Goal: Information Seeking & Learning: Find specific page/section

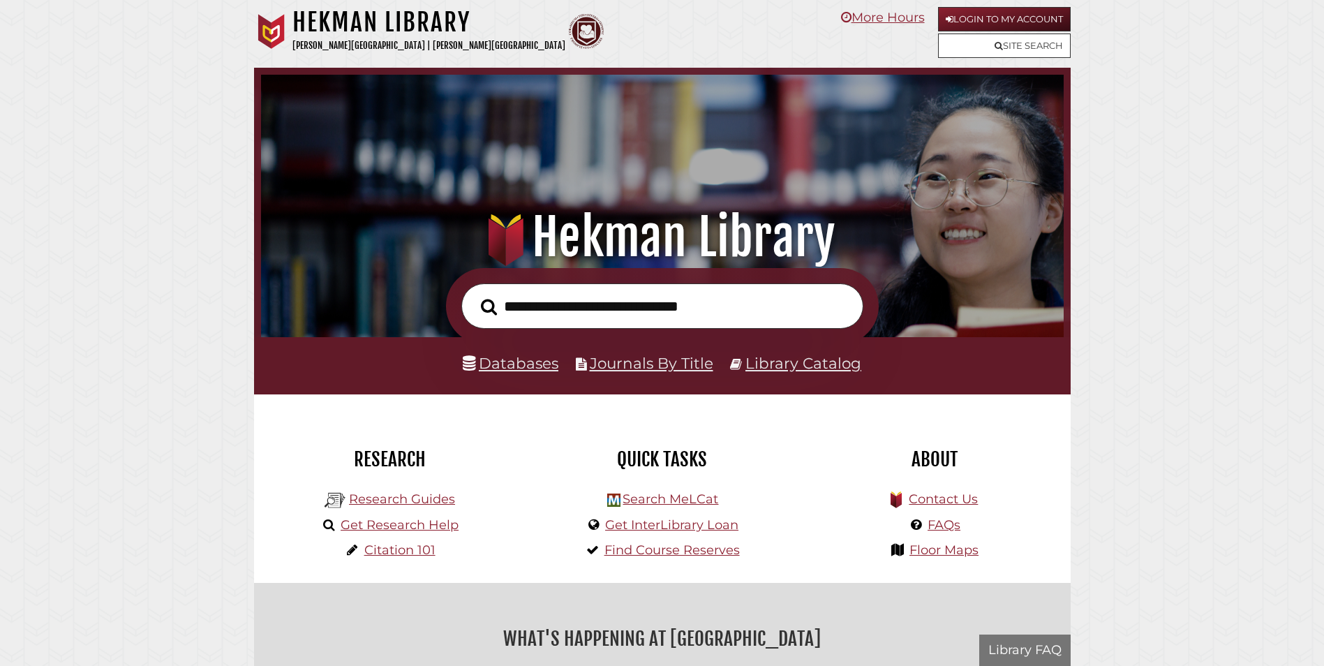
scroll to position [265, 796]
click at [551, 301] on input "text" at bounding box center [662, 305] width 402 height 45
click at [550, 302] on input "text" at bounding box center [662, 305] width 402 height 45
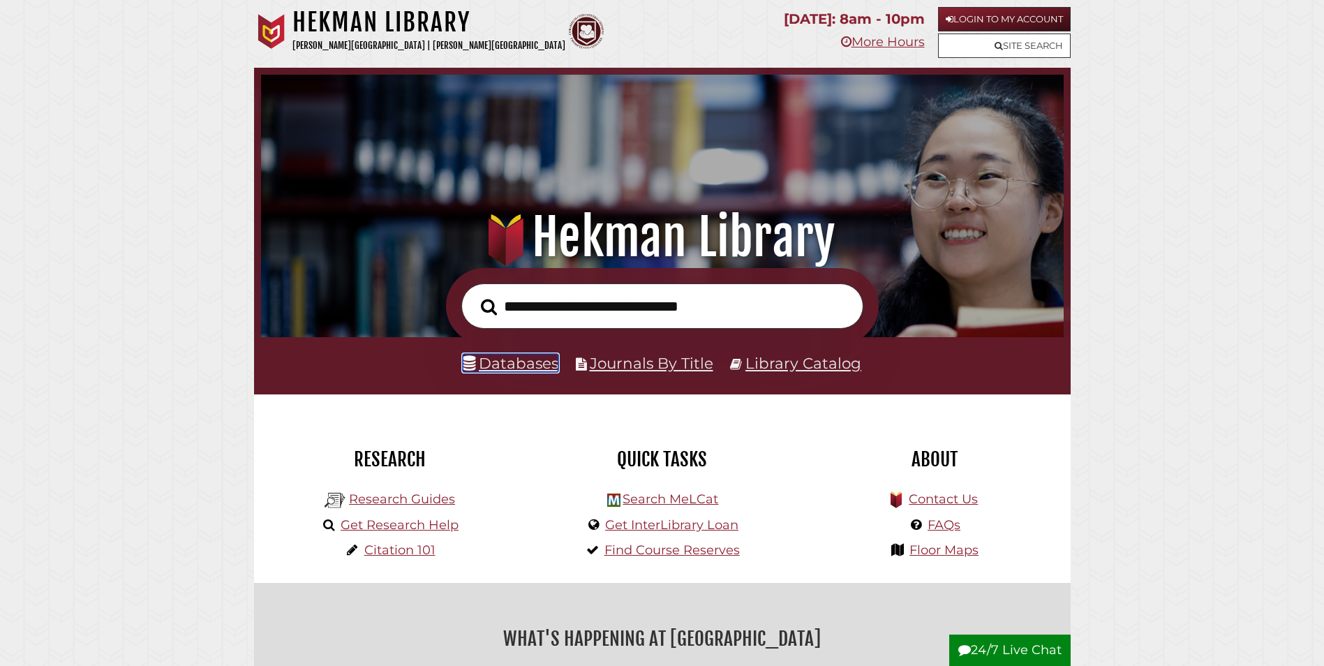
click at [514, 366] on link "Databases" at bounding box center [511, 363] width 96 height 18
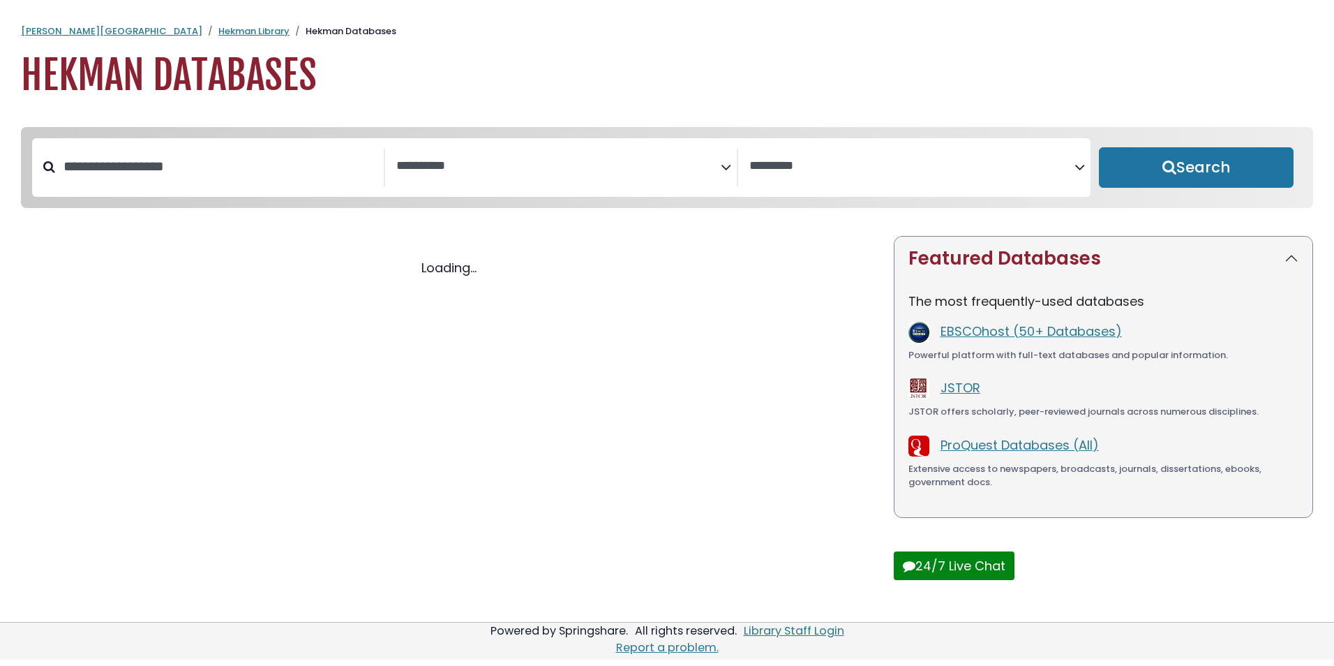
select select "Database Subject Filter"
select select "Database Vendors Filter"
select select "Database Subject Filter"
select select "Database Vendors Filter"
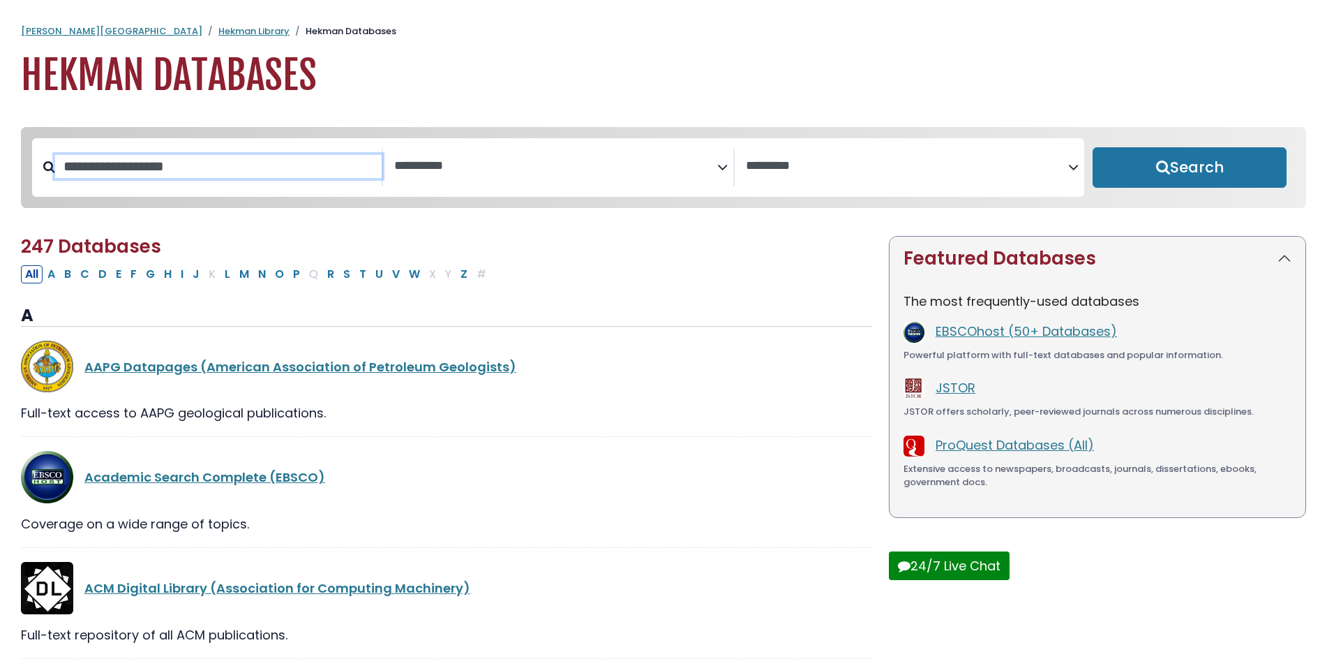
click at [147, 178] on input "Search database by title or keyword" at bounding box center [218, 166] width 327 height 23
type input "*********"
click at [1093, 147] on button "Search" at bounding box center [1190, 167] width 194 height 40
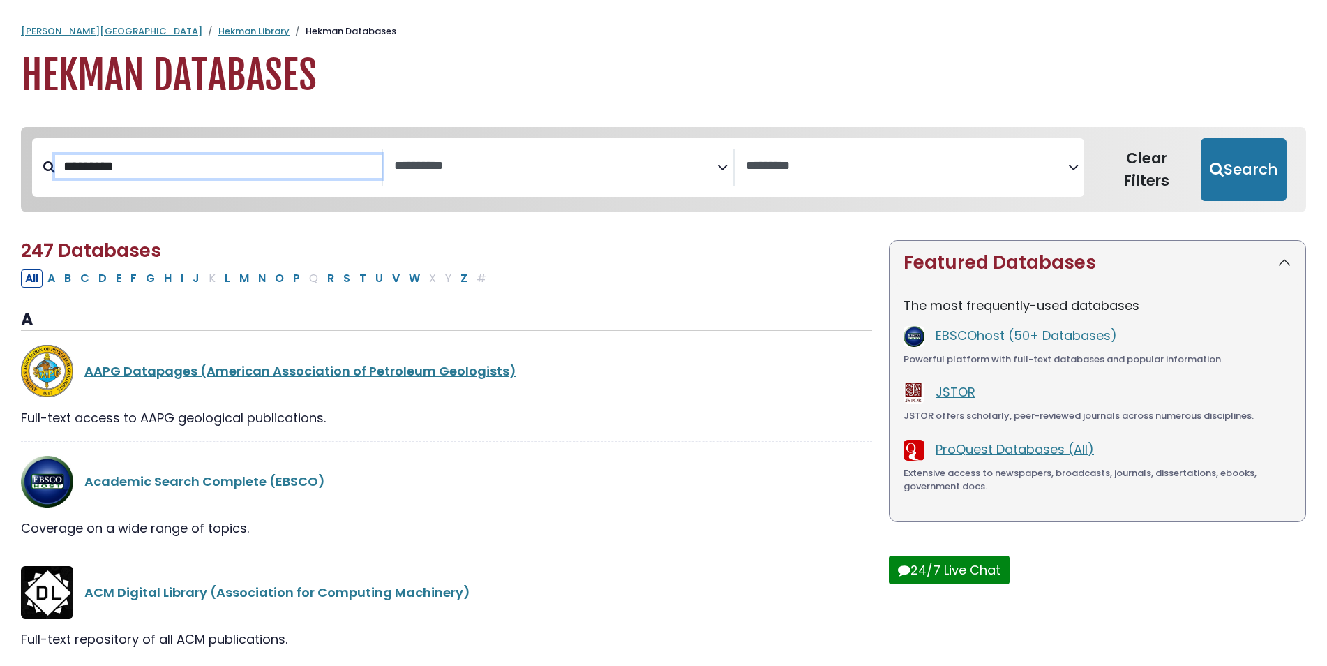
select select "Database Subject Filter"
select select "Database Vendors Filter"
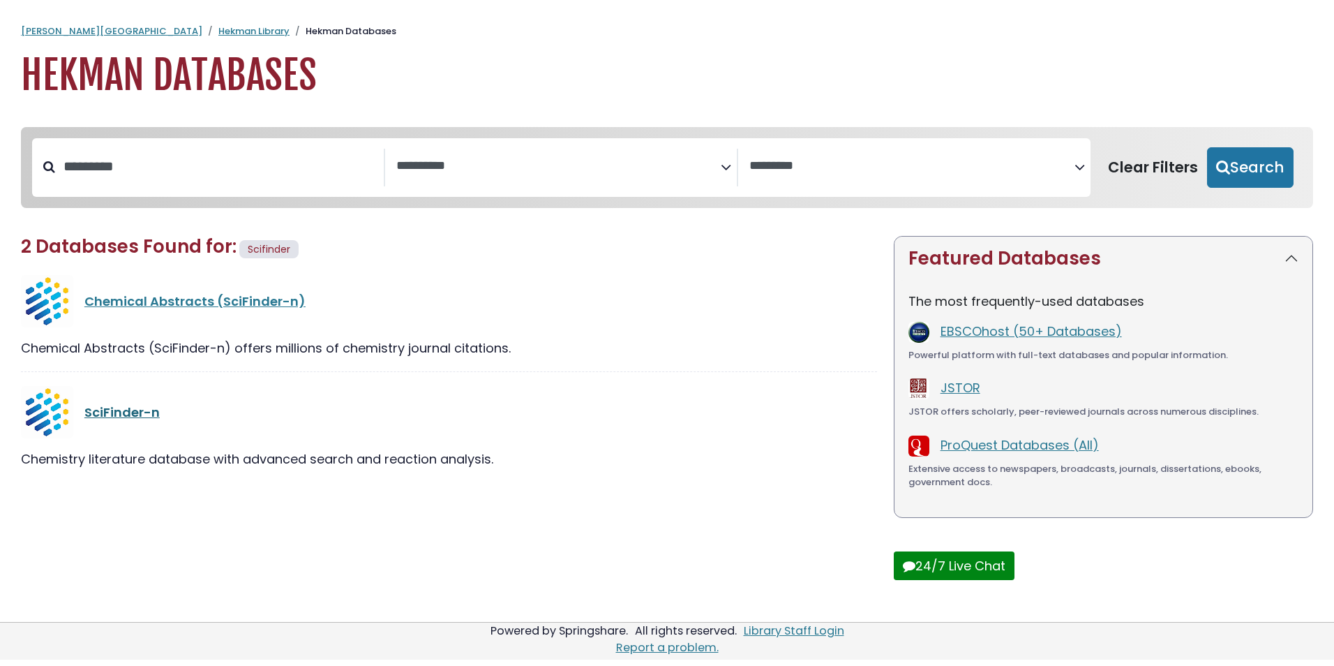
click at [126, 418] on link "SciFinder-n" at bounding box center [121, 411] width 75 height 17
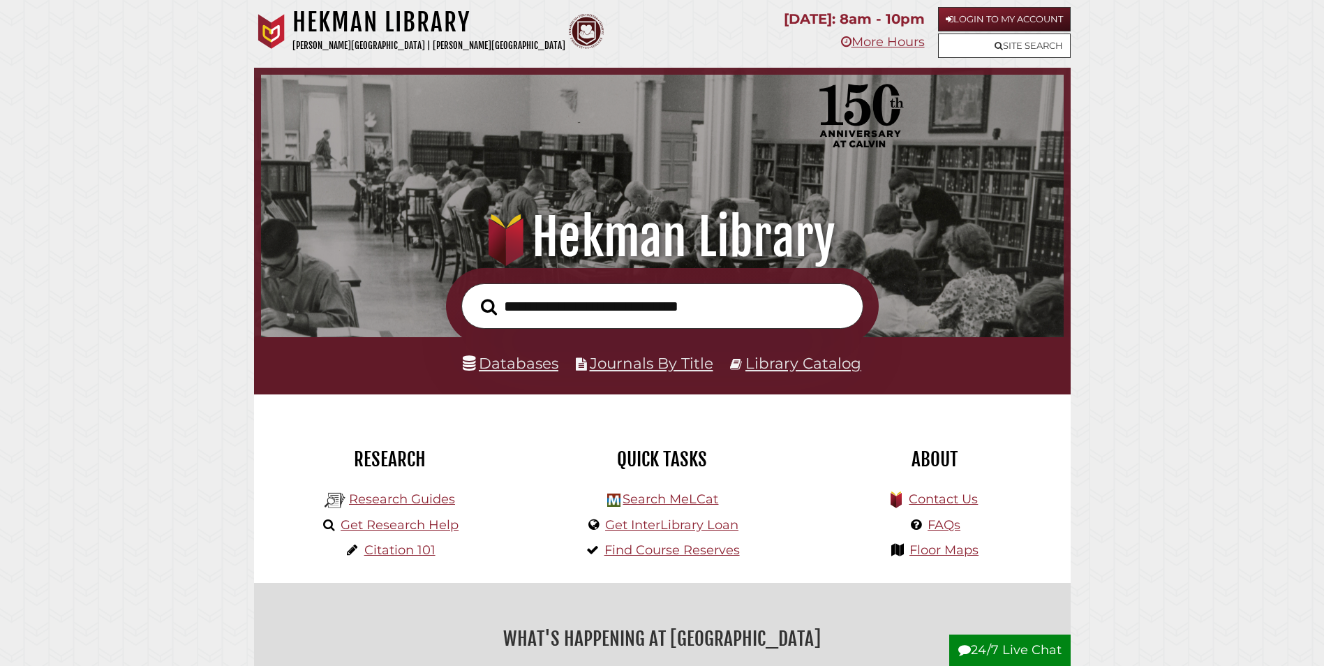
scroll to position [265, 796]
click at [1004, 18] on link "Login to My Account" at bounding box center [1004, 19] width 133 height 24
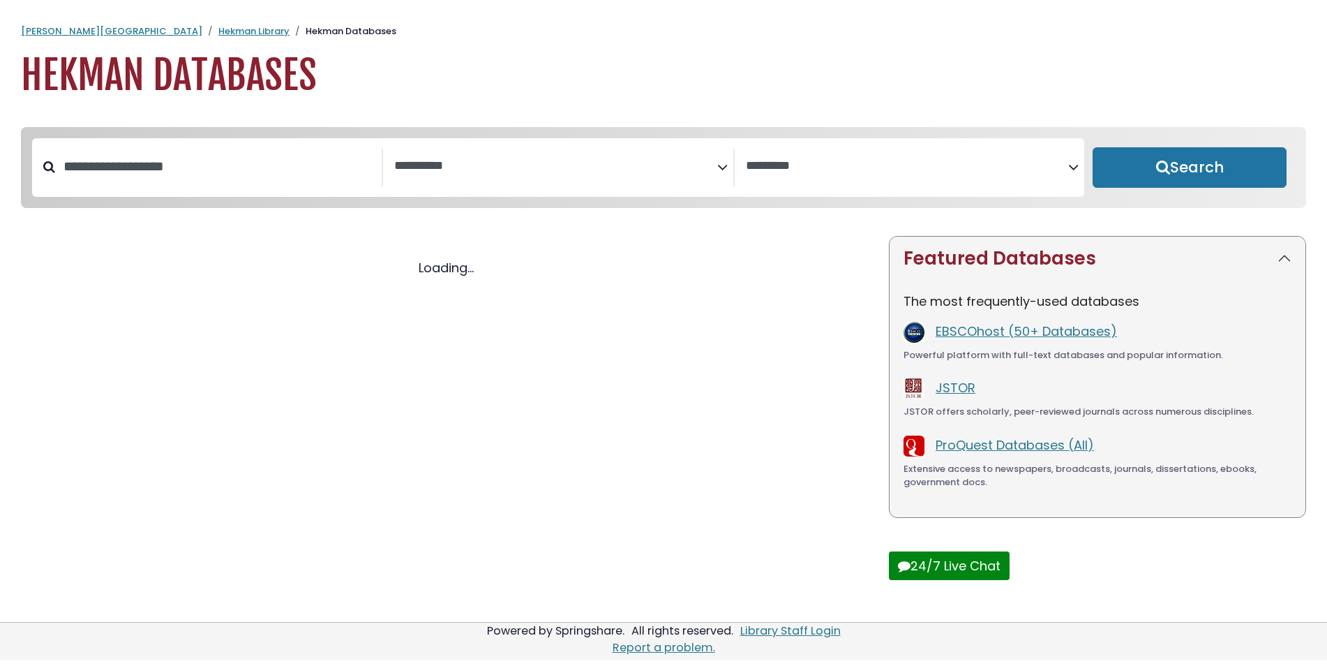
select select "Database Subject Filter"
select select "Database Vendors Filter"
select select "Database Subject Filter"
select select "Database Vendors Filter"
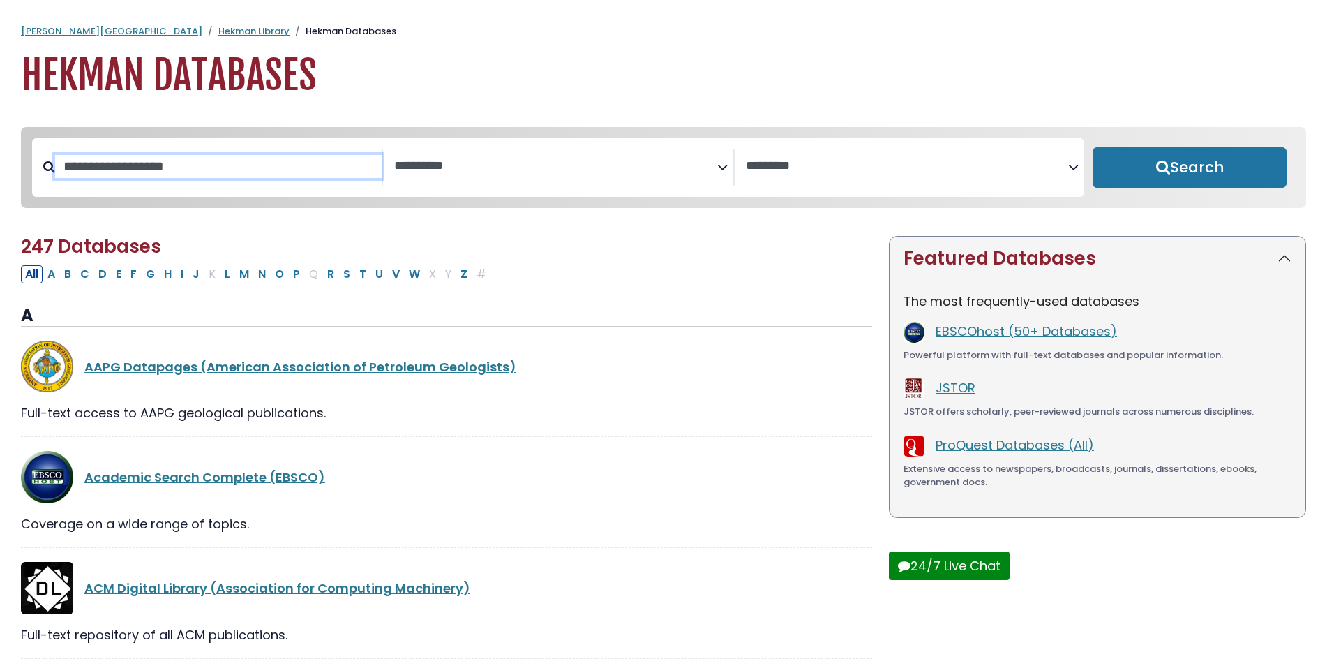
click at [107, 158] on input "Search database by title or keyword" at bounding box center [218, 166] width 327 height 23
type input "***"
click at [1093, 147] on button "Search" at bounding box center [1190, 167] width 194 height 40
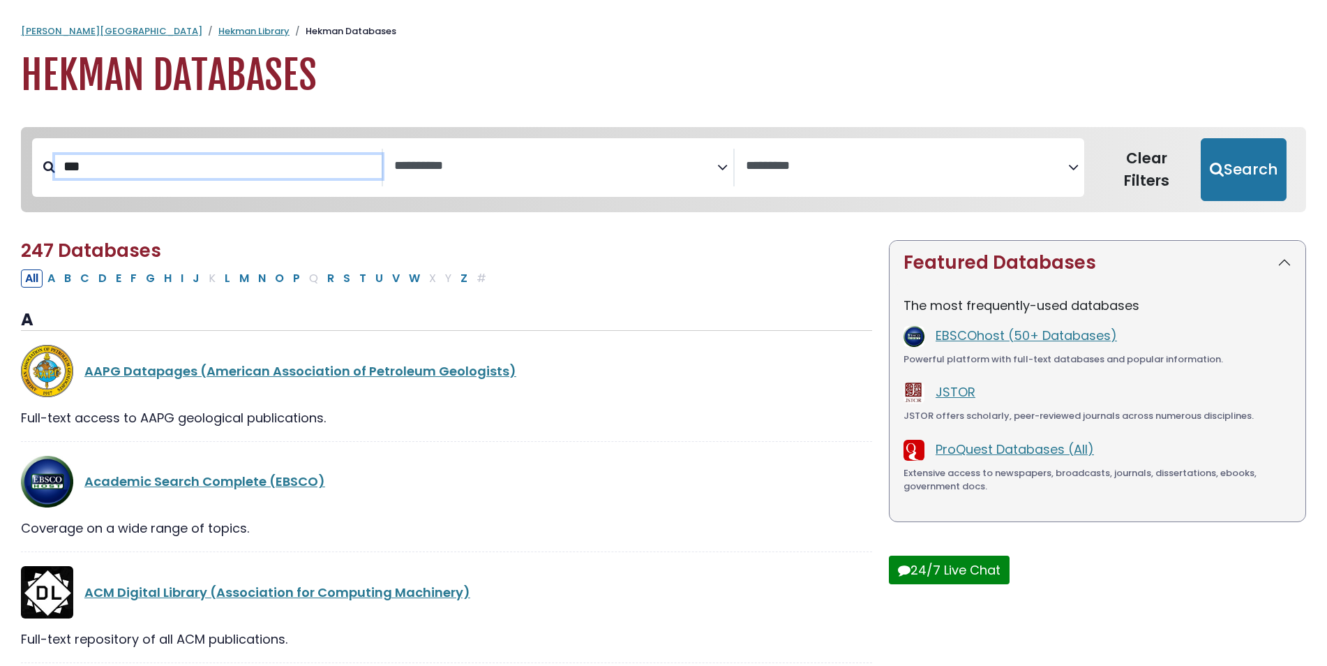
select select "Database Subject Filter"
select select "Database Vendors Filter"
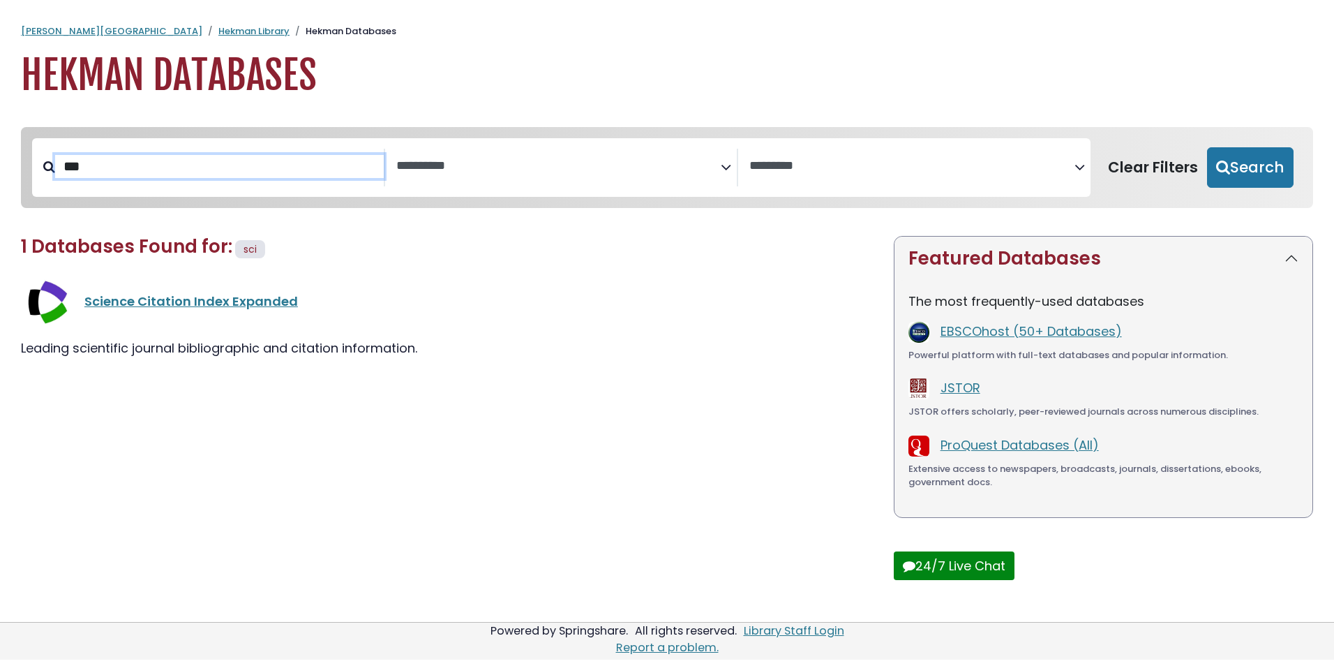
click at [117, 165] on input "***" at bounding box center [219, 166] width 329 height 23
type input "*********"
click at [1207, 147] on button "Search" at bounding box center [1250, 167] width 87 height 40
select select "Database Subject Filter"
select select "Database Vendors Filter"
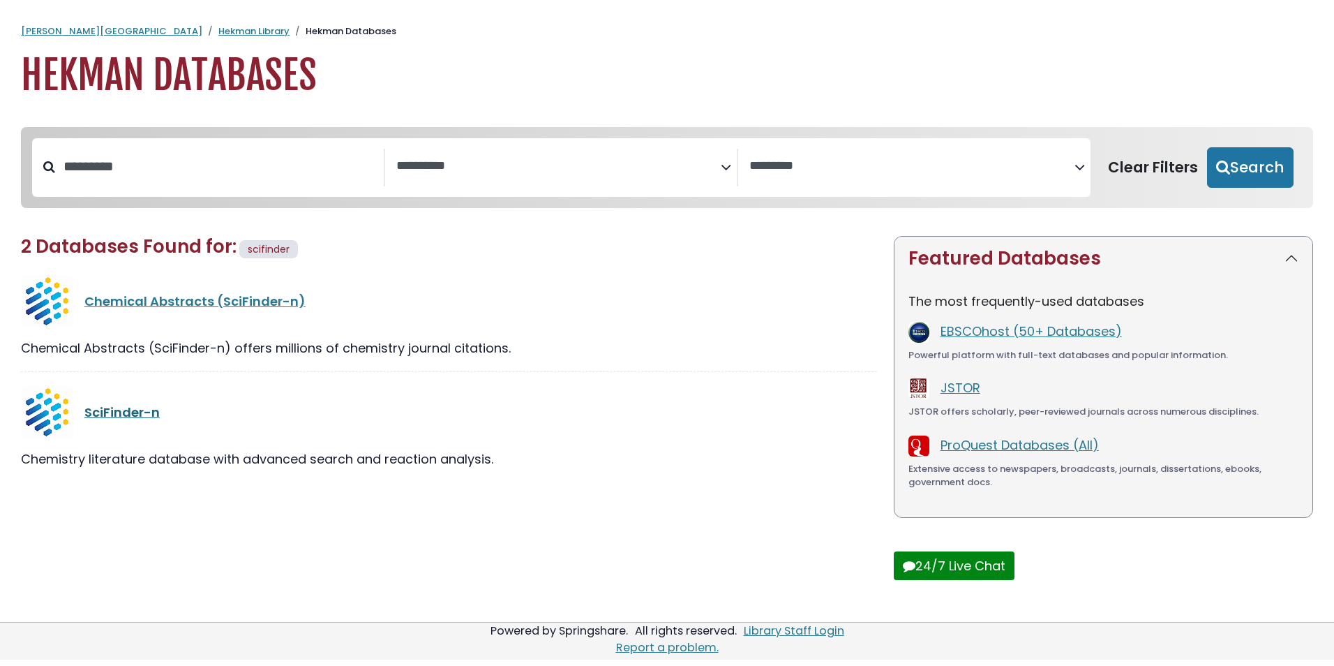
click at [109, 419] on link "SciFinder-n" at bounding box center [121, 411] width 75 height 17
